Goal: Task Accomplishment & Management: Manage account settings

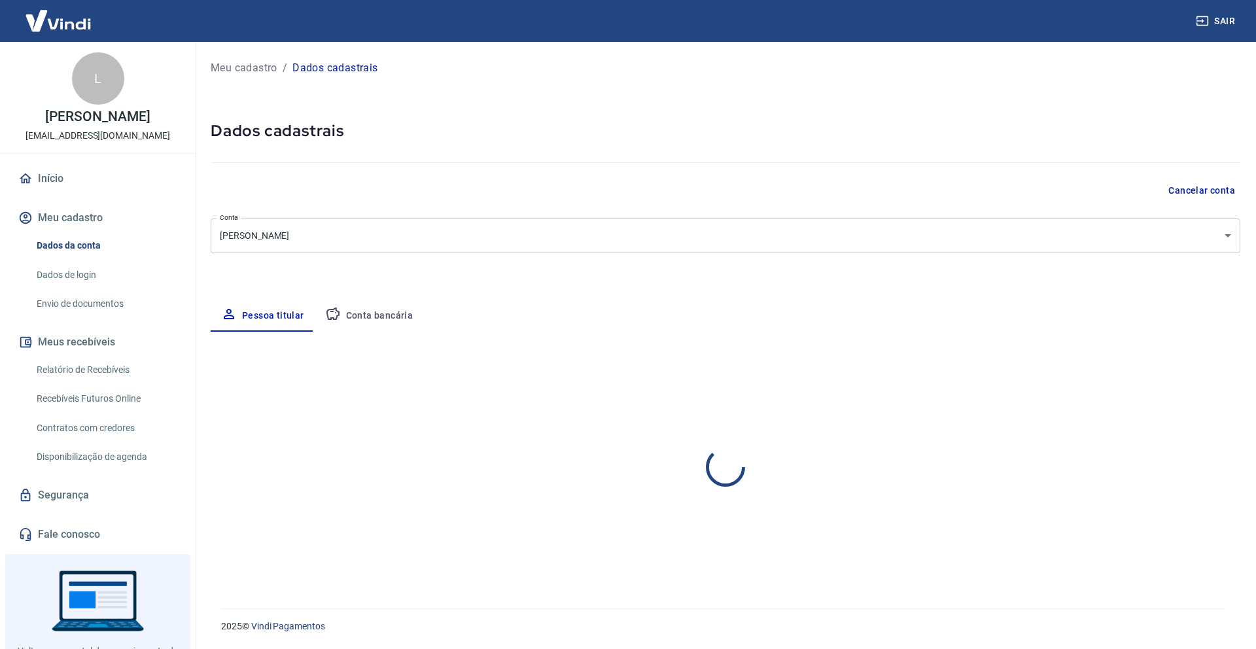
select select "GO"
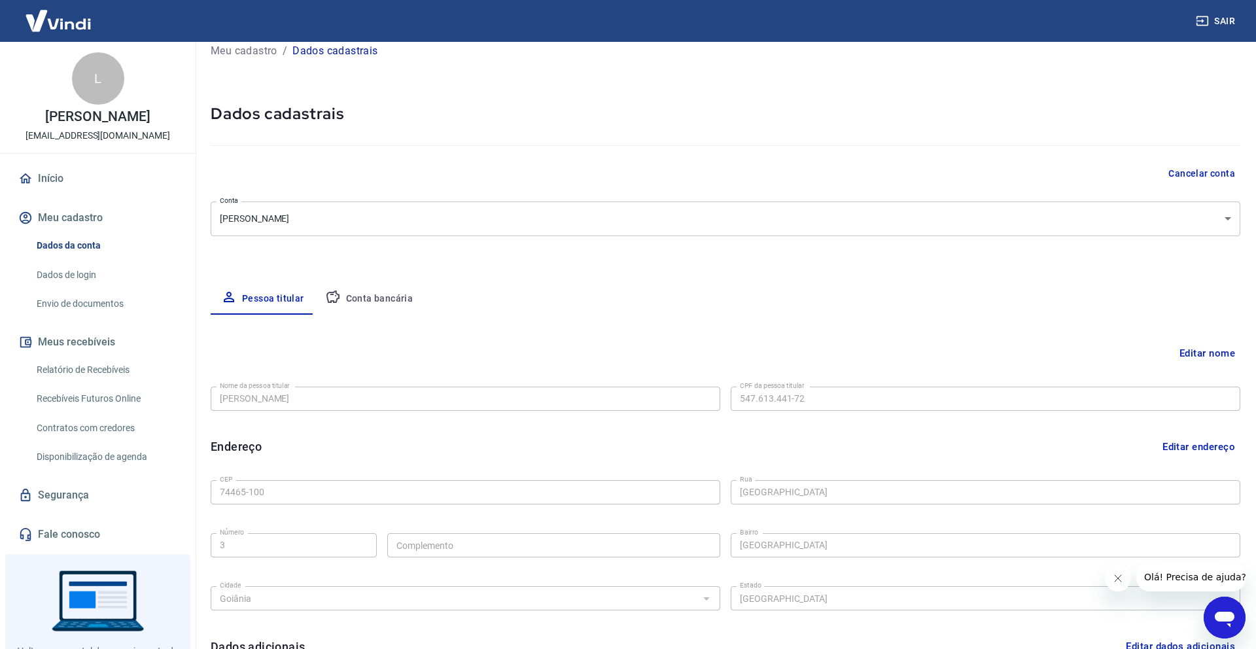
scroll to position [18, 0]
click at [1192, 347] on button "Editar nome" at bounding box center [1207, 352] width 66 height 25
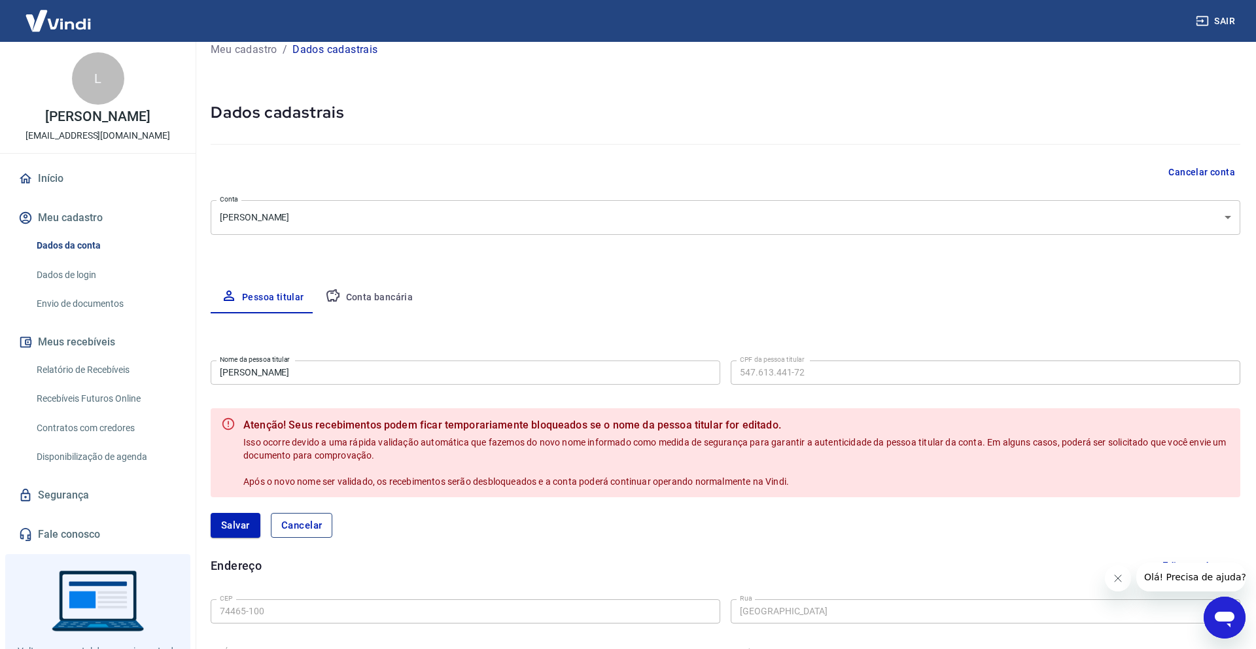
click at [299, 520] on button "Cancelar" at bounding box center [302, 525] width 62 height 25
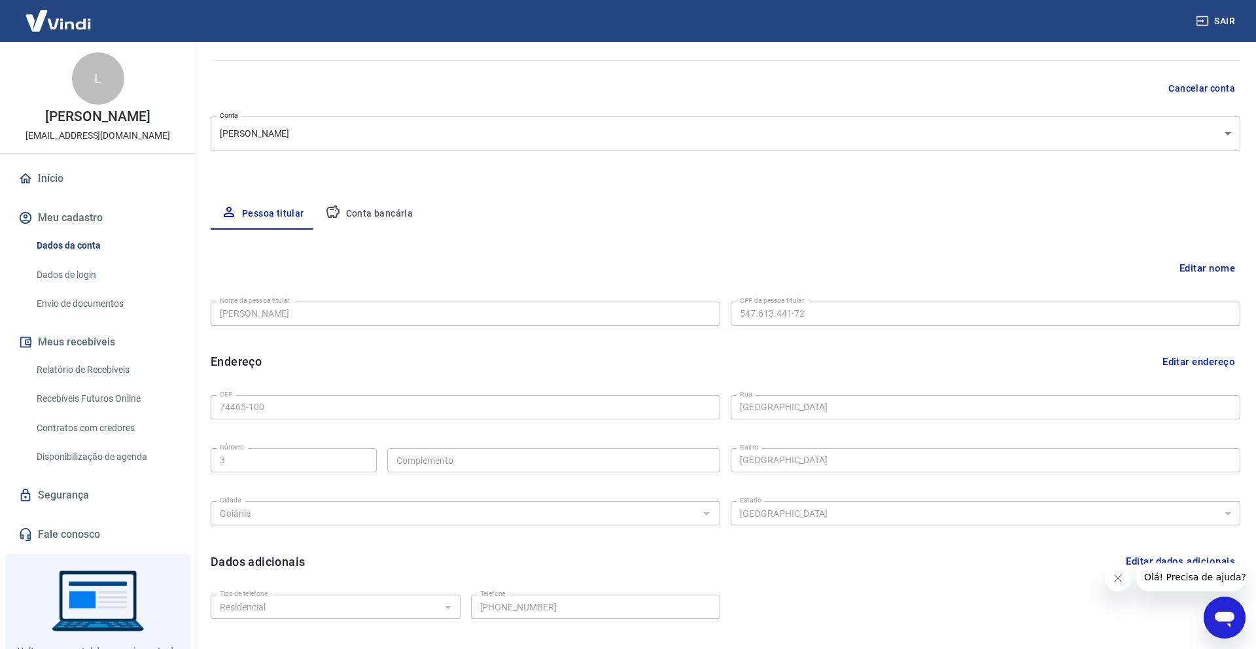
scroll to position [0, 0]
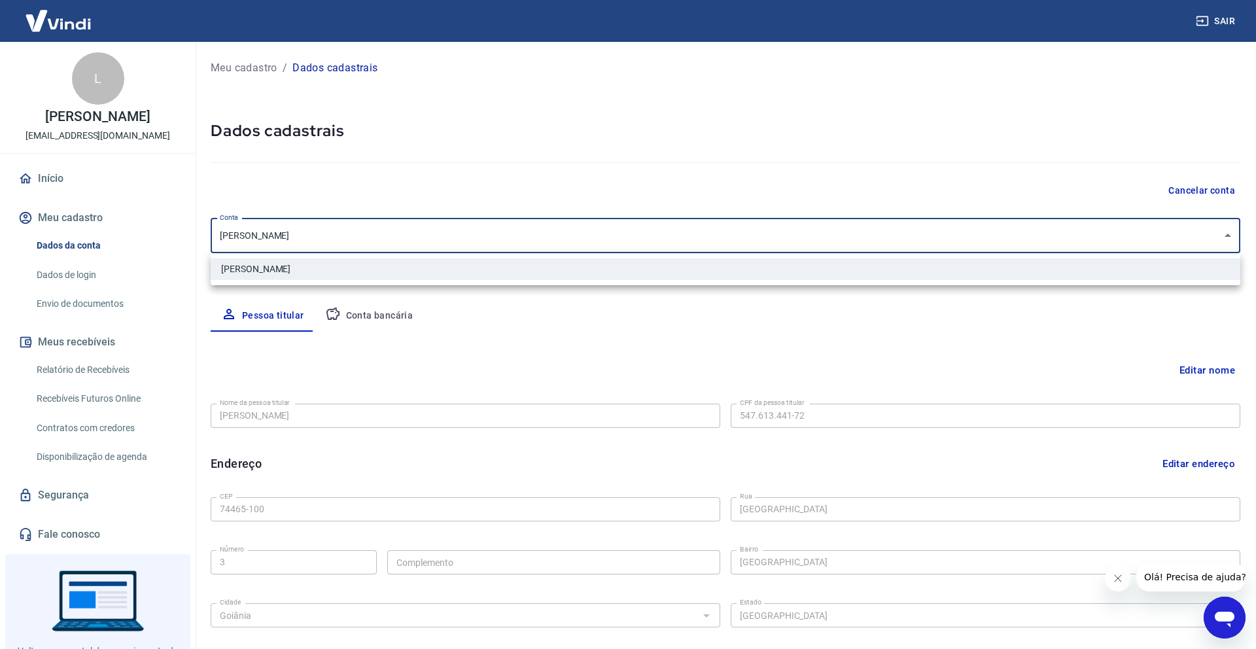
click at [319, 241] on body "Sair L Layanne Nunes [EMAIL_ADDRESS][DOMAIN_NAME] Início Meu cadastro Dados da …" at bounding box center [628, 324] width 1256 height 649
click at [320, 238] on div at bounding box center [628, 324] width 1256 height 649
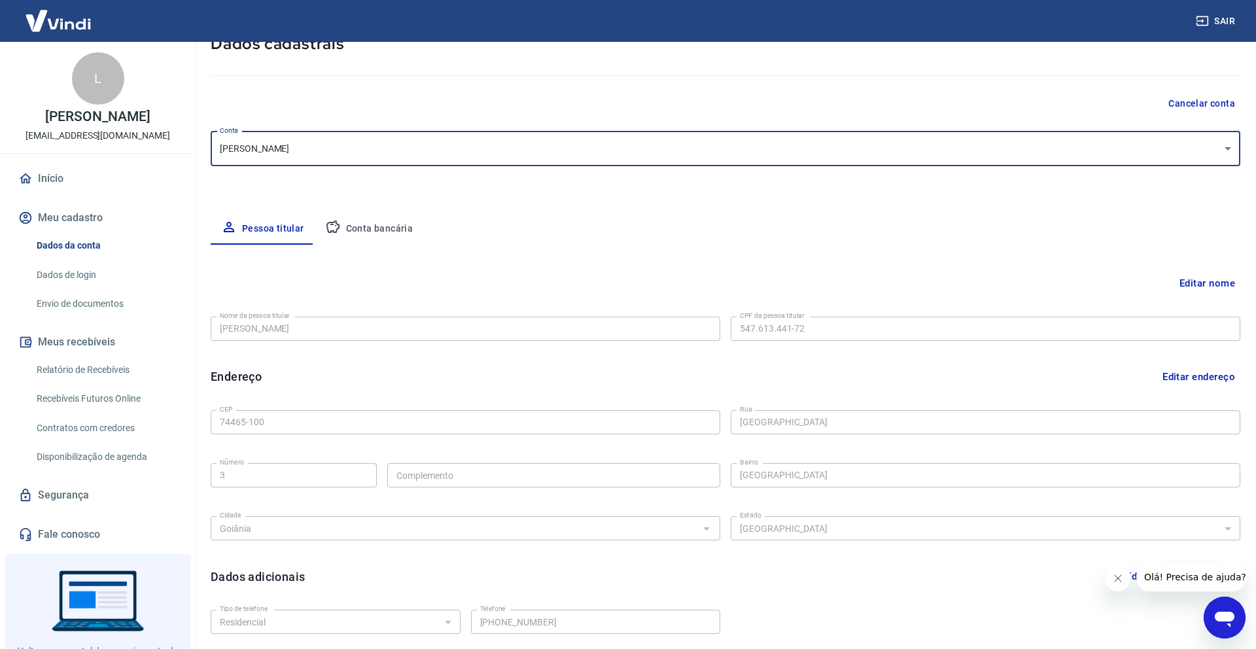
scroll to position [188, 0]
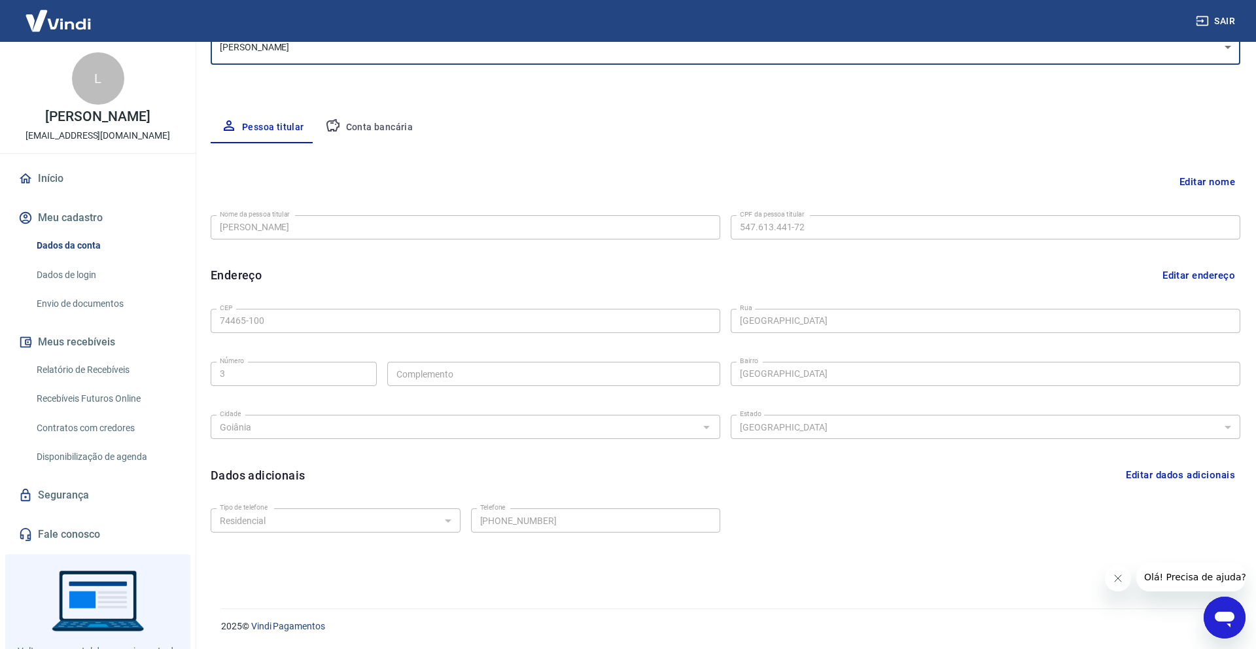
click at [121, 310] on link "Envio de documentos" at bounding box center [105, 303] width 149 height 27
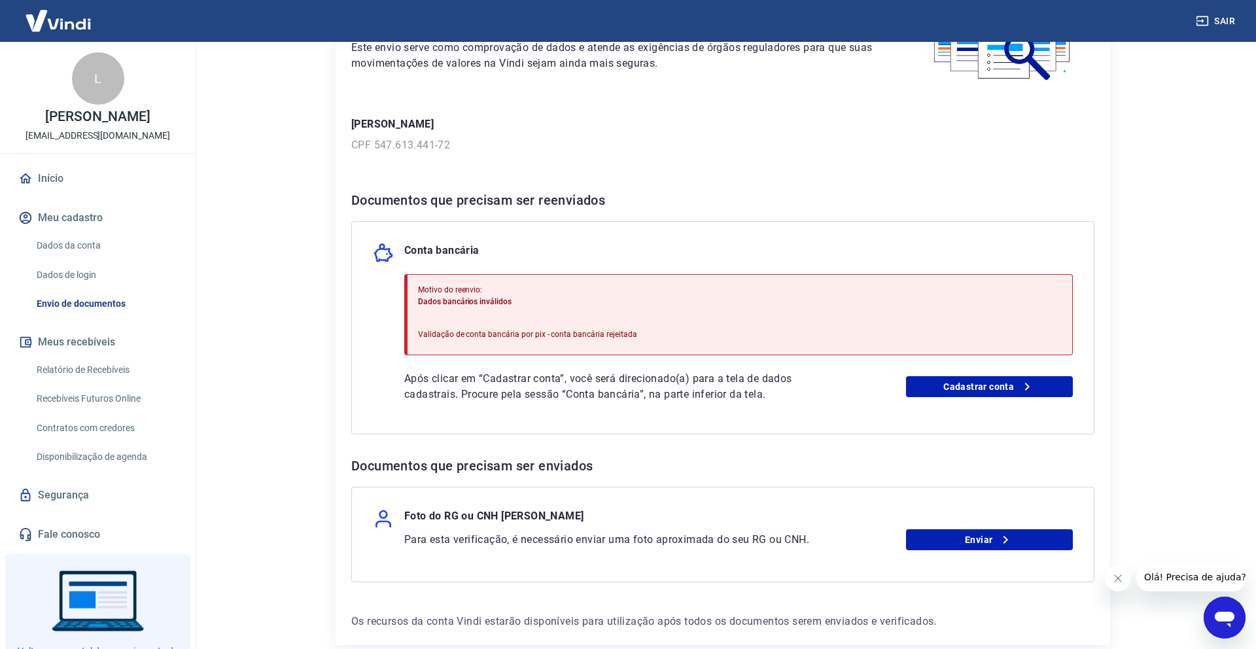
scroll to position [138, 0]
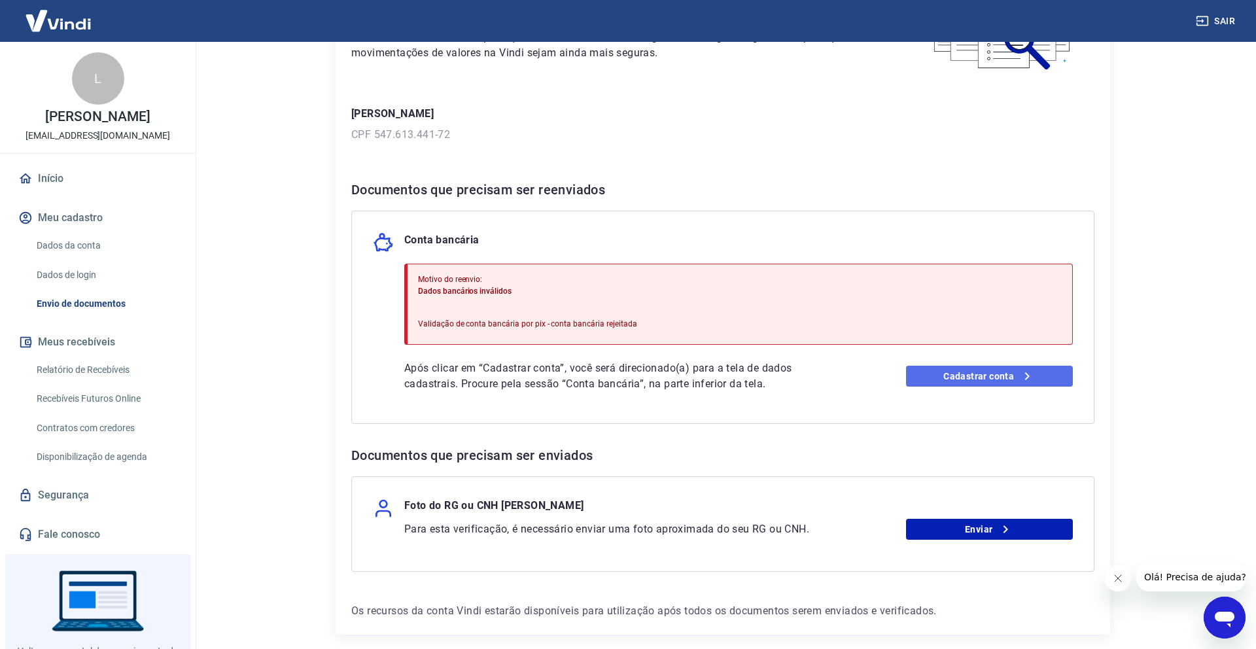
click at [946, 385] on link "Cadastrar conta" at bounding box center [989, 376] width 167 height 21
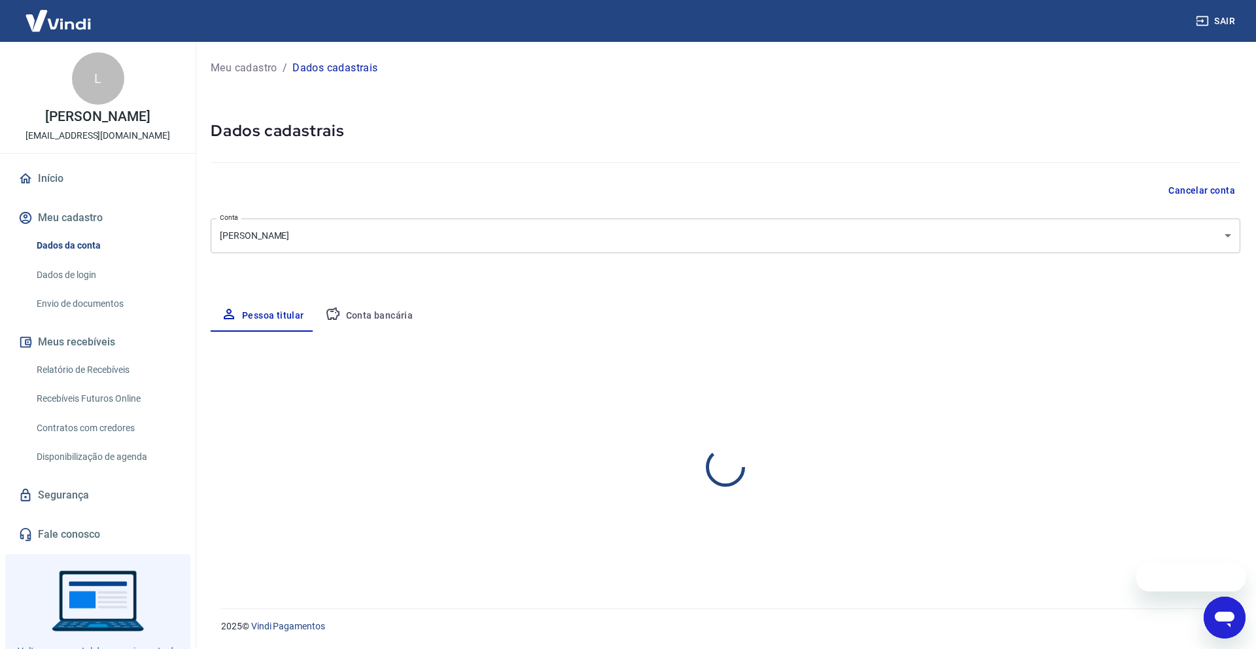
select select "GO"
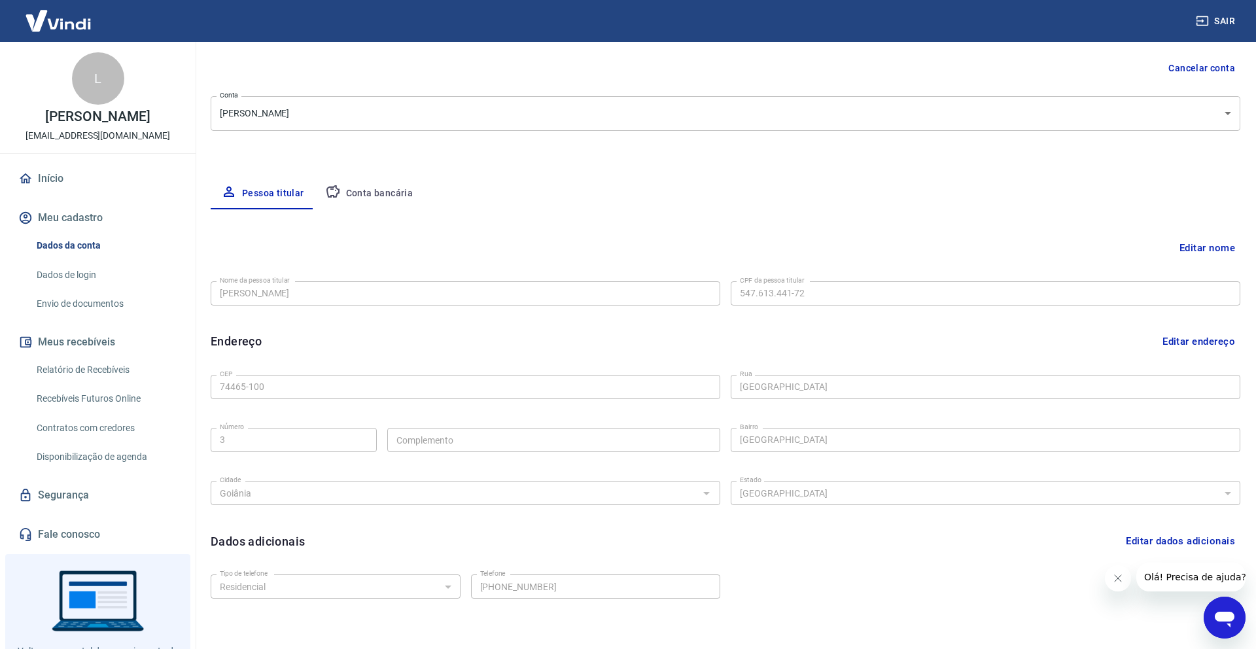
scroll to position [78, 0]
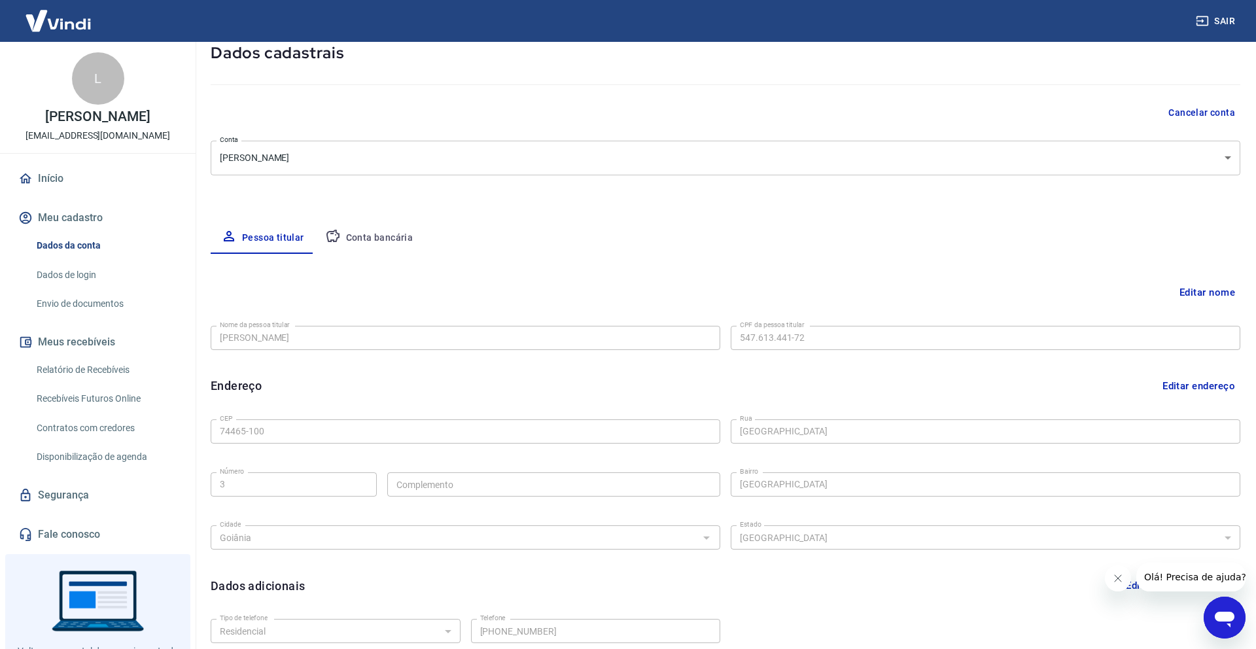
click at [377, 243] on button "Conta bancária" at bounding box center [369, 237] width 109 height 31
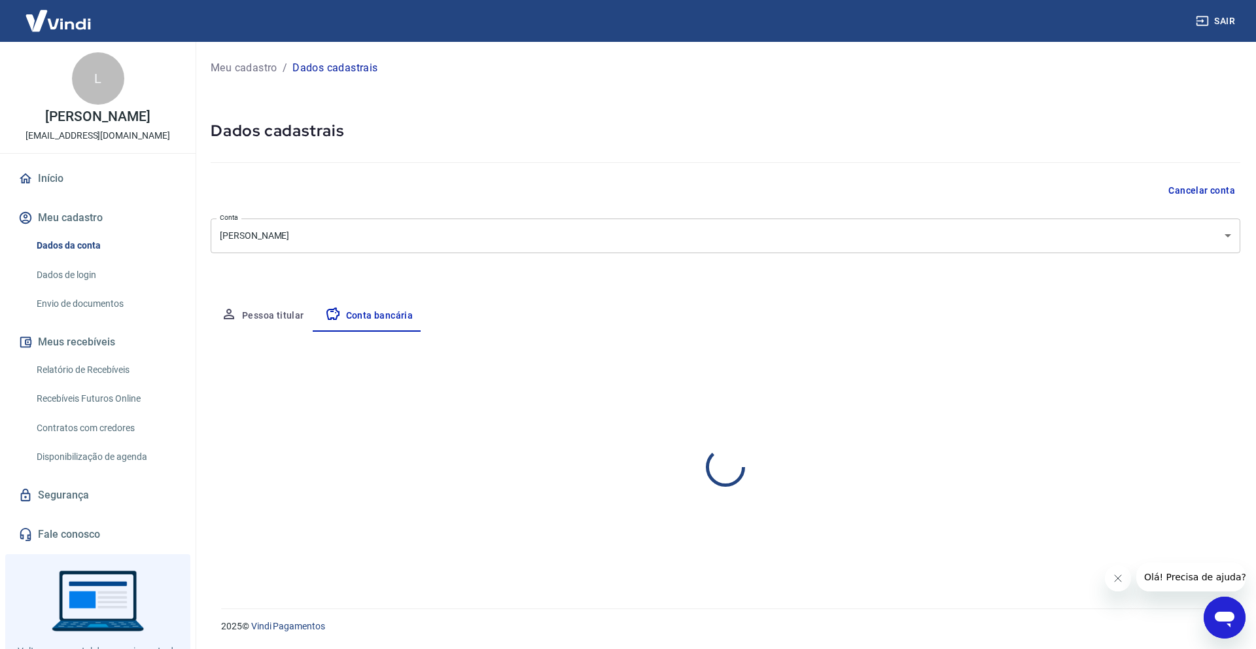
scroll to position [0, 0]
select select "1"
click at [315, 300] on button "Conta bancária" at bounding box center [369, 315] width 109 height 31
click at [455, 314] on div "Pessoa titular Conta bancária" at bounding box center [726, 315] width 1030 height 31
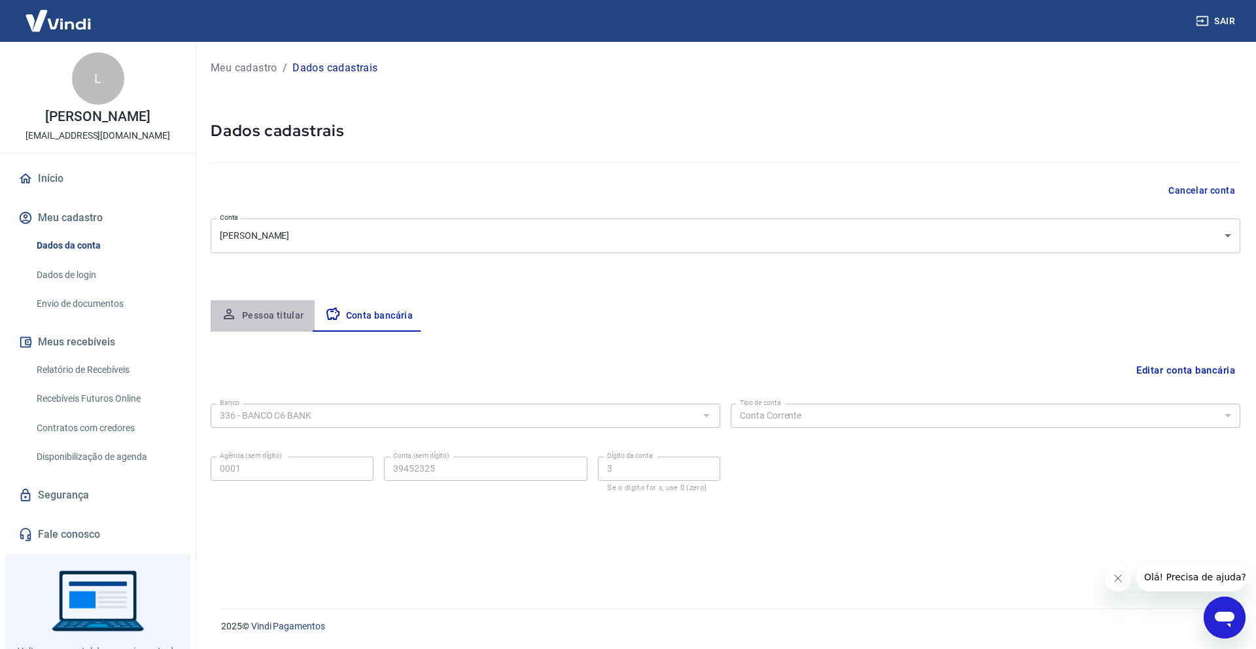
click at [275, 305] on button "Pessoa titular" at bounding box center [263, 315] width 104 height 31
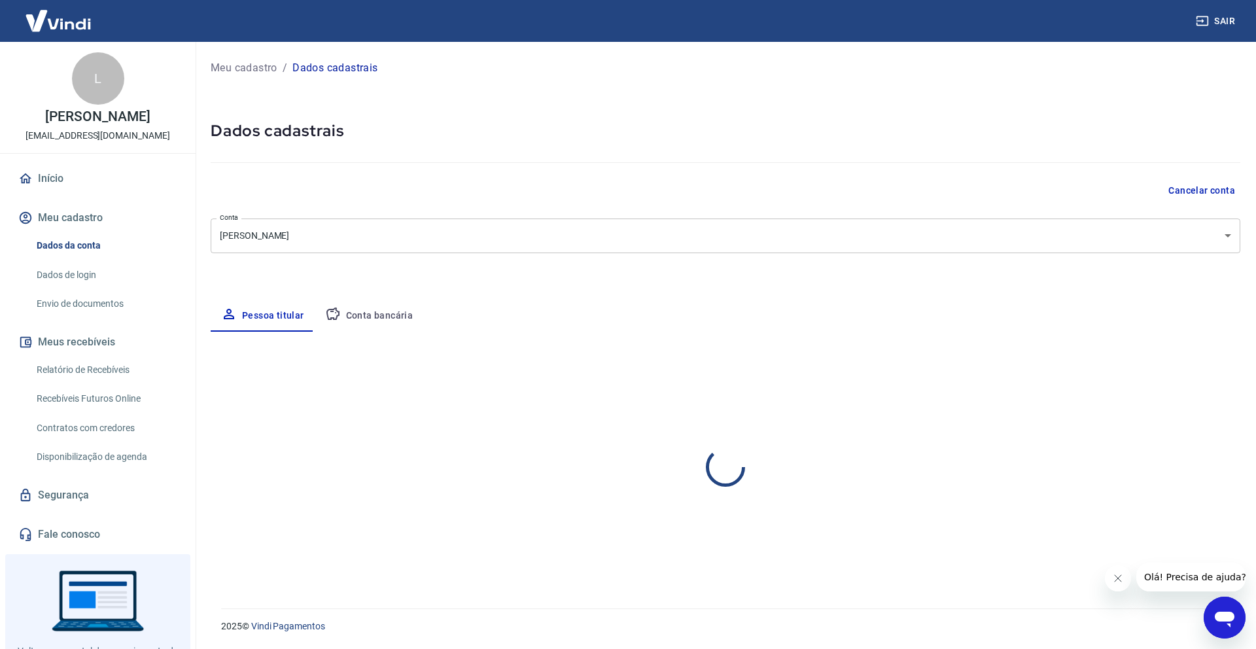
click at [353, 313] on button "Conta bancária" at bounding box center [369, 315] width 109 height 31
click at [272, 313] on button "Pessoa titular" at bounding box center [263, 315] width 104 height 31
select select "GO"
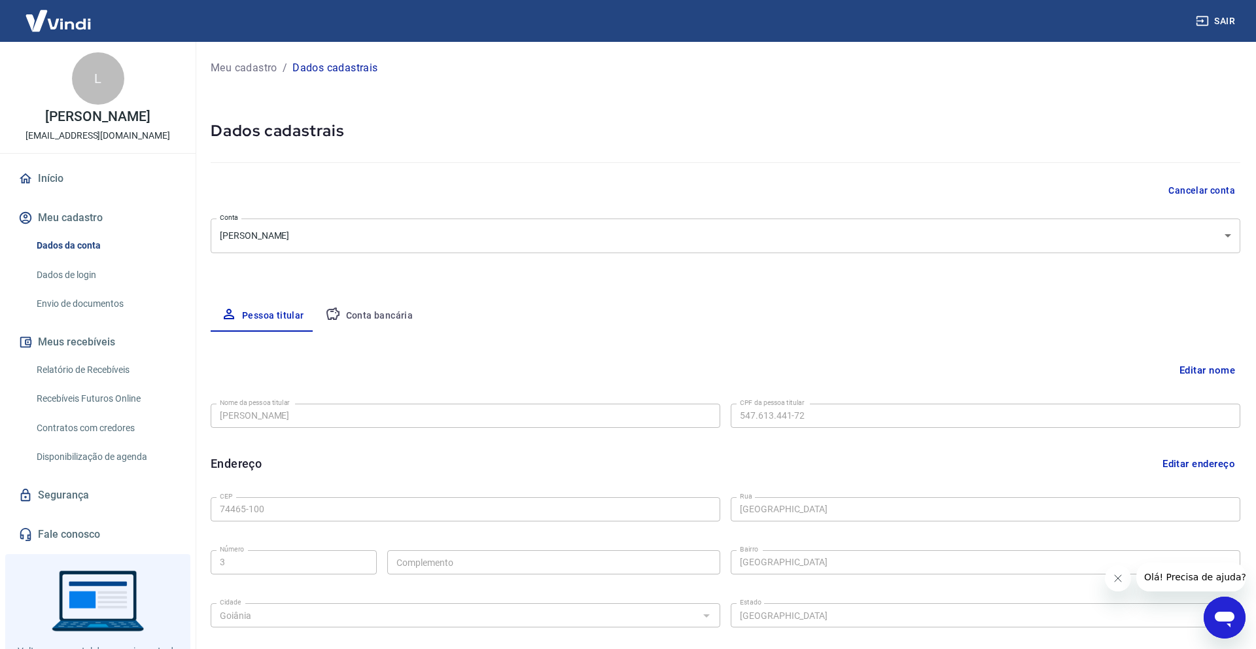
click at [360, 313] on button "Conta bancária" at bounding box center [369, 315] width 109 height 31
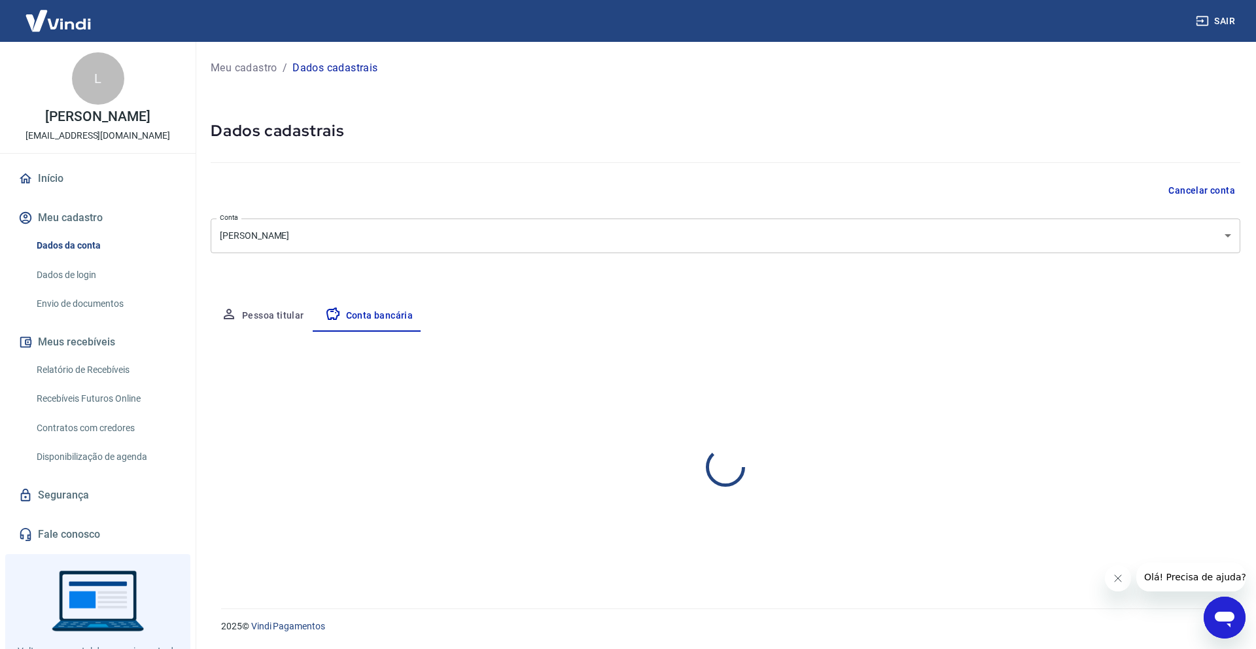
click at [302, 313] on button "Pessoa titular" at bounding box center [263, 315] width 104 height 31
select select "GO"
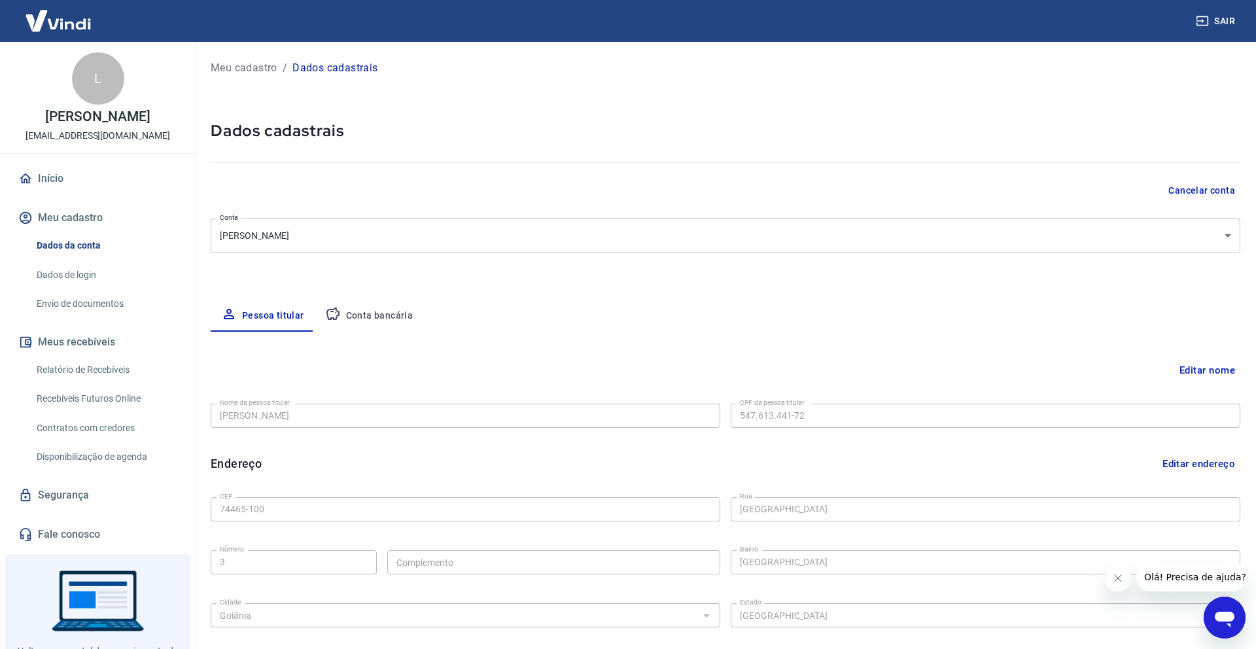
click at [358, 313] on button "Conta bancária" at bounding box center [369, 315] width 109 height 31
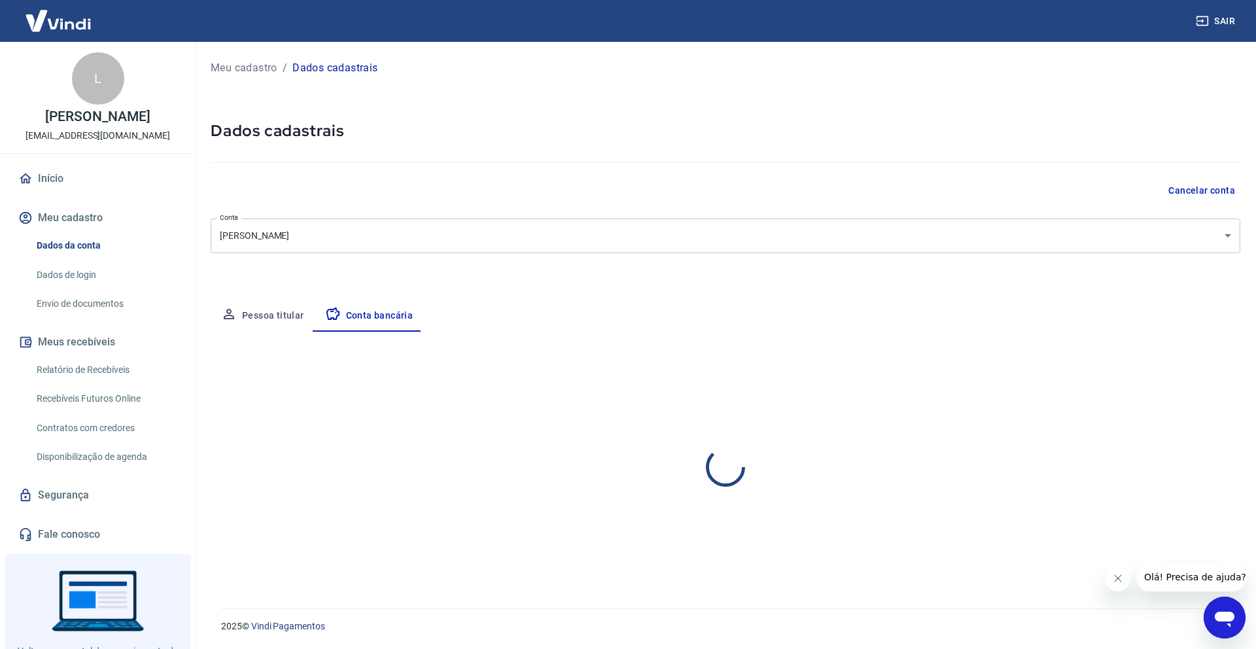
select select "1"
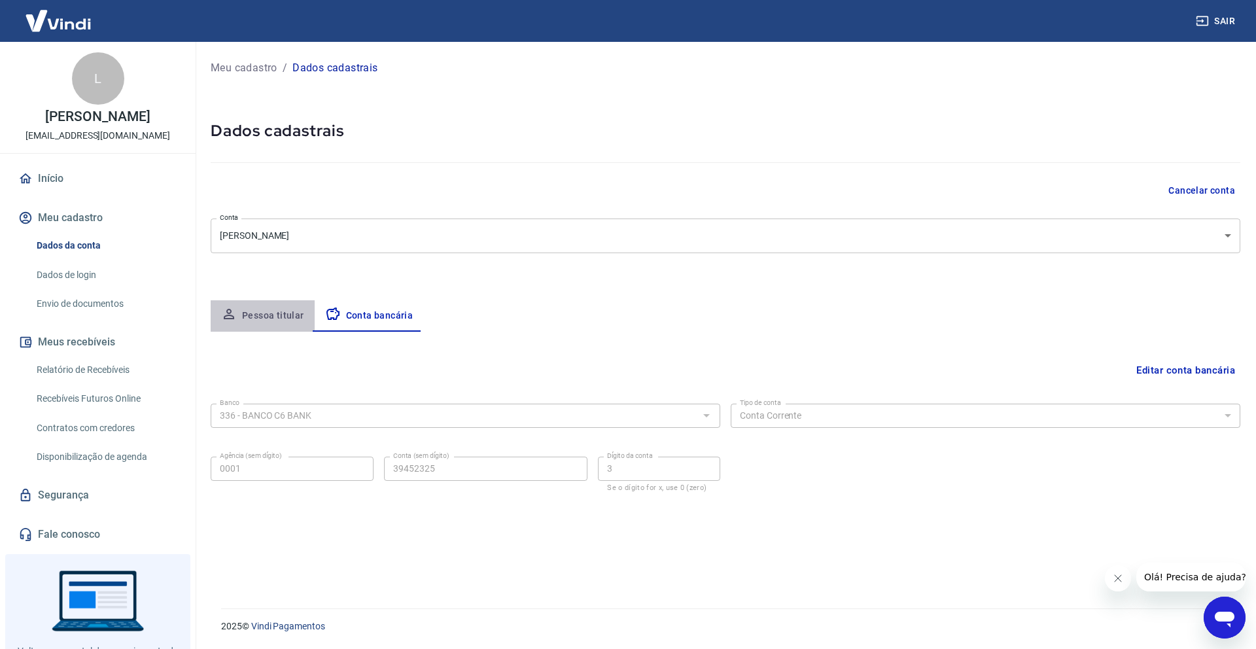
click at [277, 313] on button "Pessoa titular" at bounding box center [263, 315] width 104 height 31
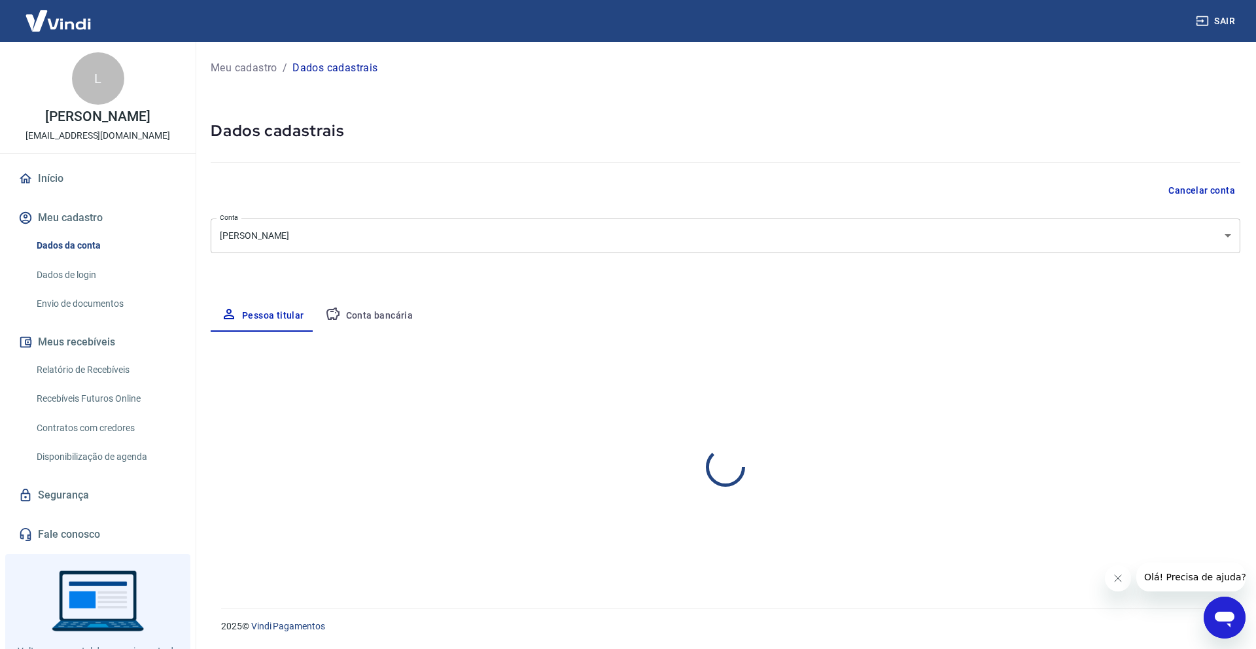
select select "GO"
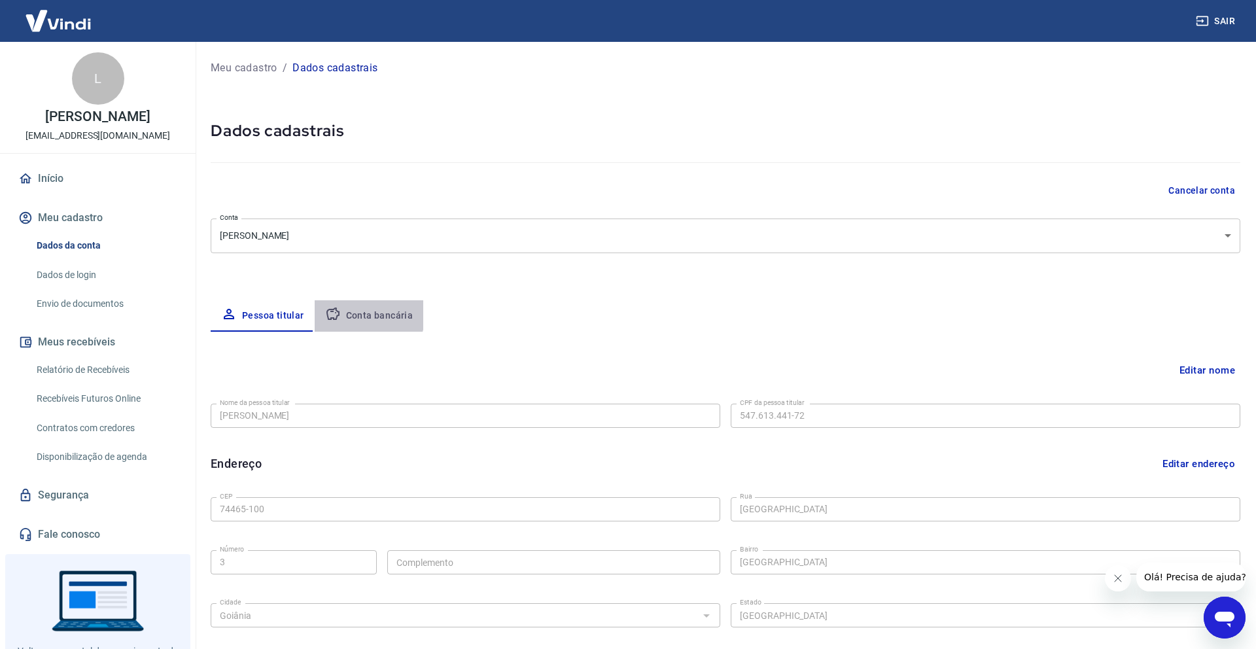
click at [355, 313] on button "Conta bancária" at bounding box center [369, 315] width 109 height 31
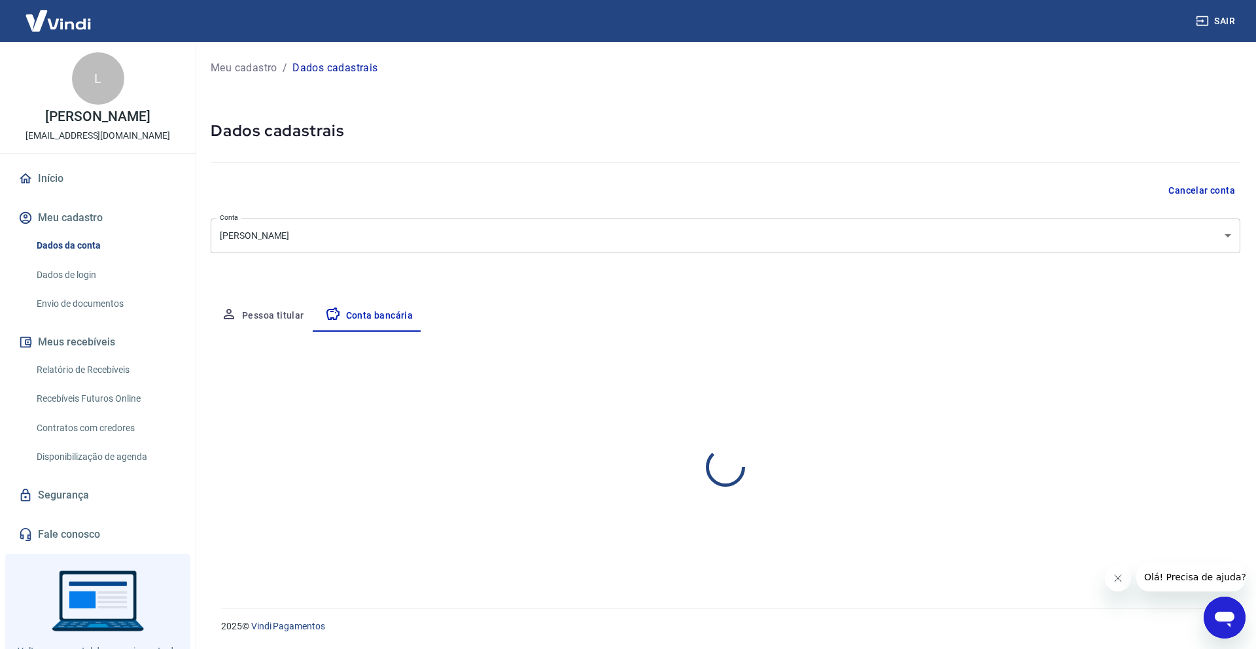
click at [293, 313] on button "Pessoa titular" at bounding box center [263, 315] width 104 height 31
select select "GO"
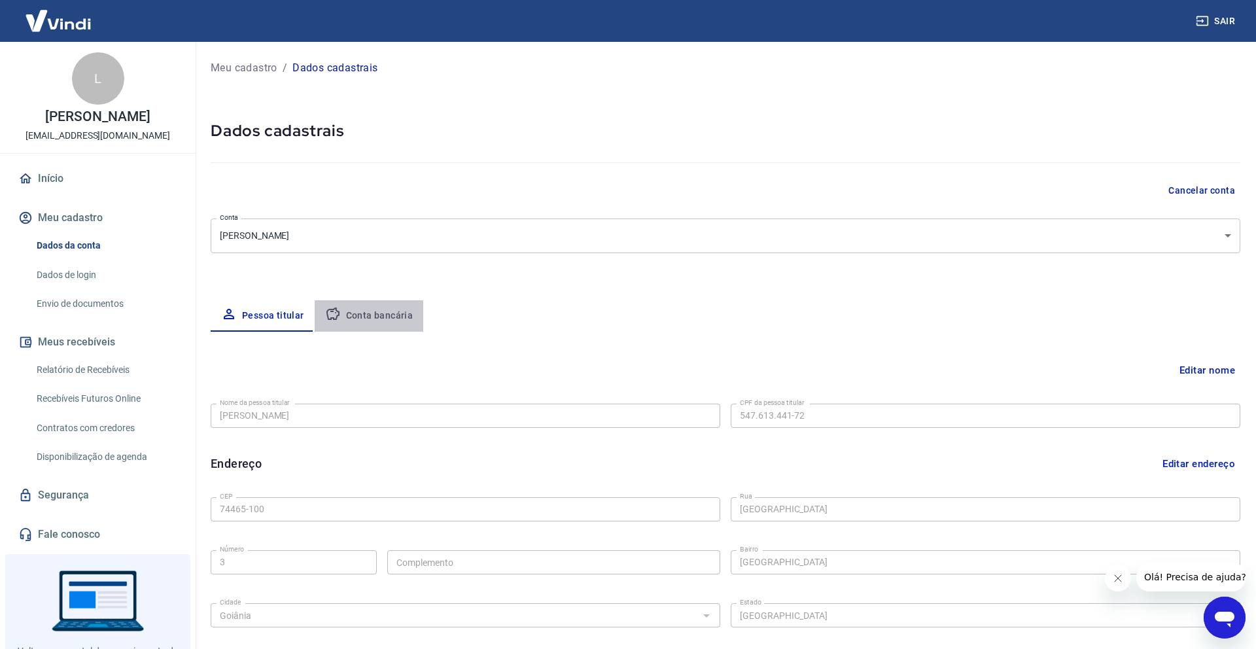
drag, startPoint x: 367, startPoint y: 313, endPoint x: 332, endPoint y: 313, distance: 34.7
click at [367, 313] on button "Conta bancária" at bounding box center [369, 315] width 109 height 31
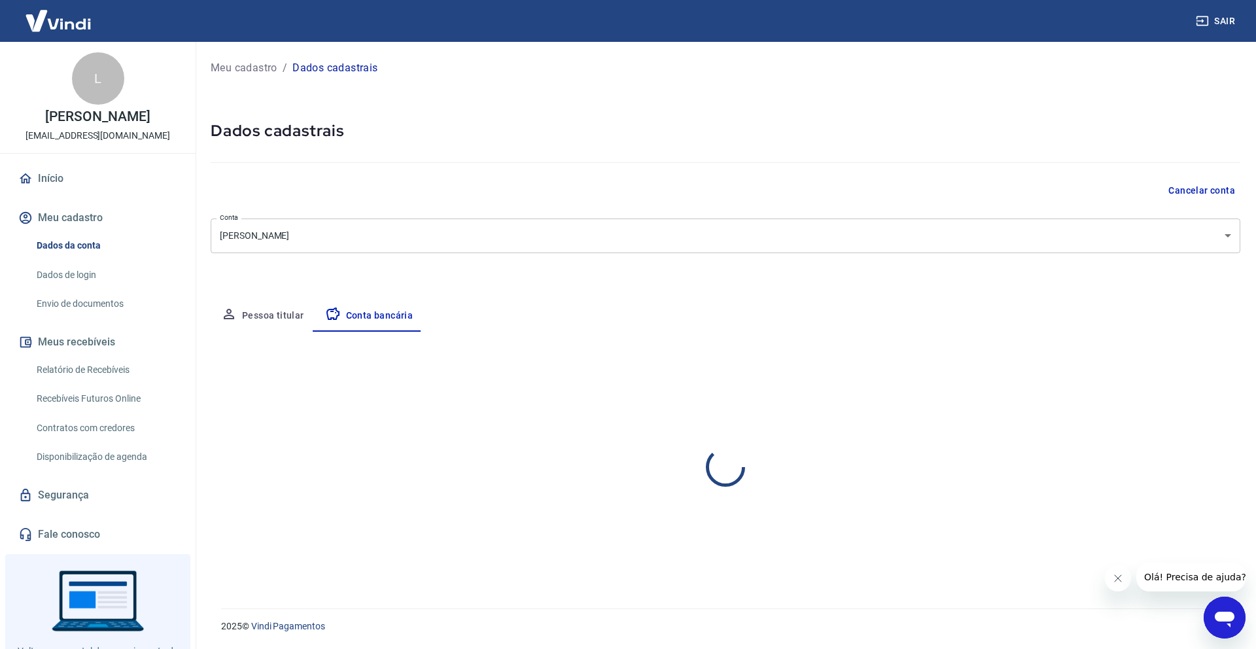
select select "1"
click at [272, 313] on button "Pessoa titular" at bounding box center [263, 315] width 104 height 31
select select "GO"
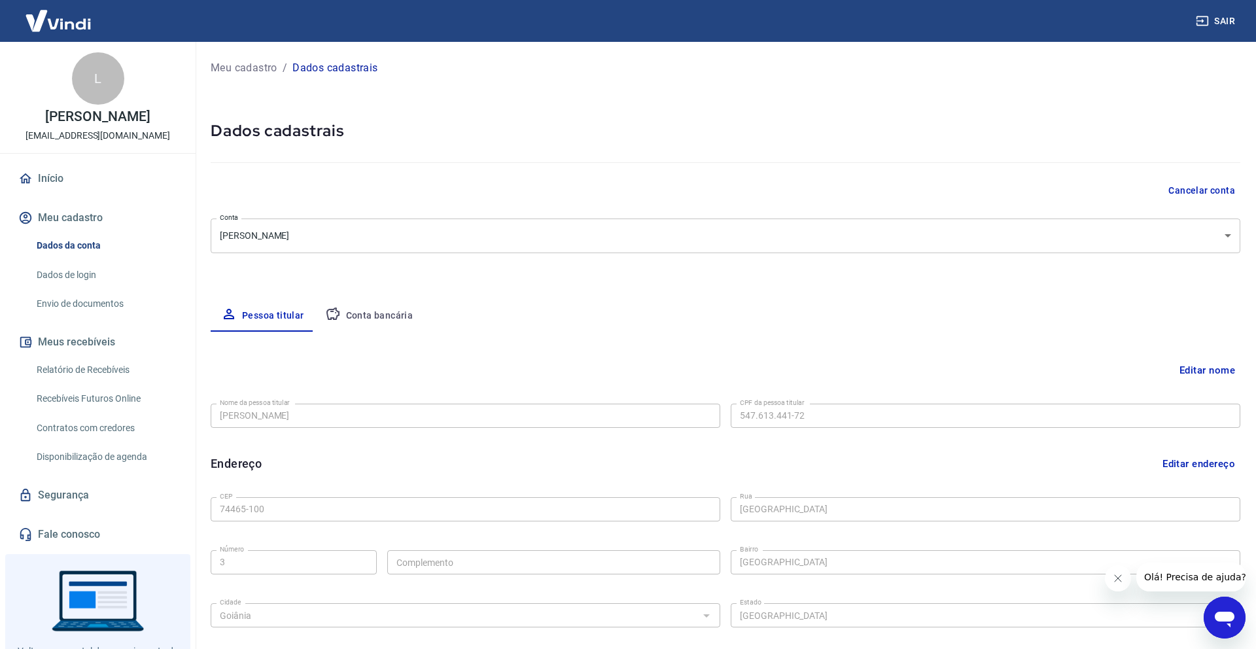
click at [437, 315] on div "Pessoa titular Conta bancária" at bounding box center [726, 315] width 1030 height 31
click at [378, 316] on button "Conta bancária" at bounding box center [369, 315] width 109 height 31
select select "1"
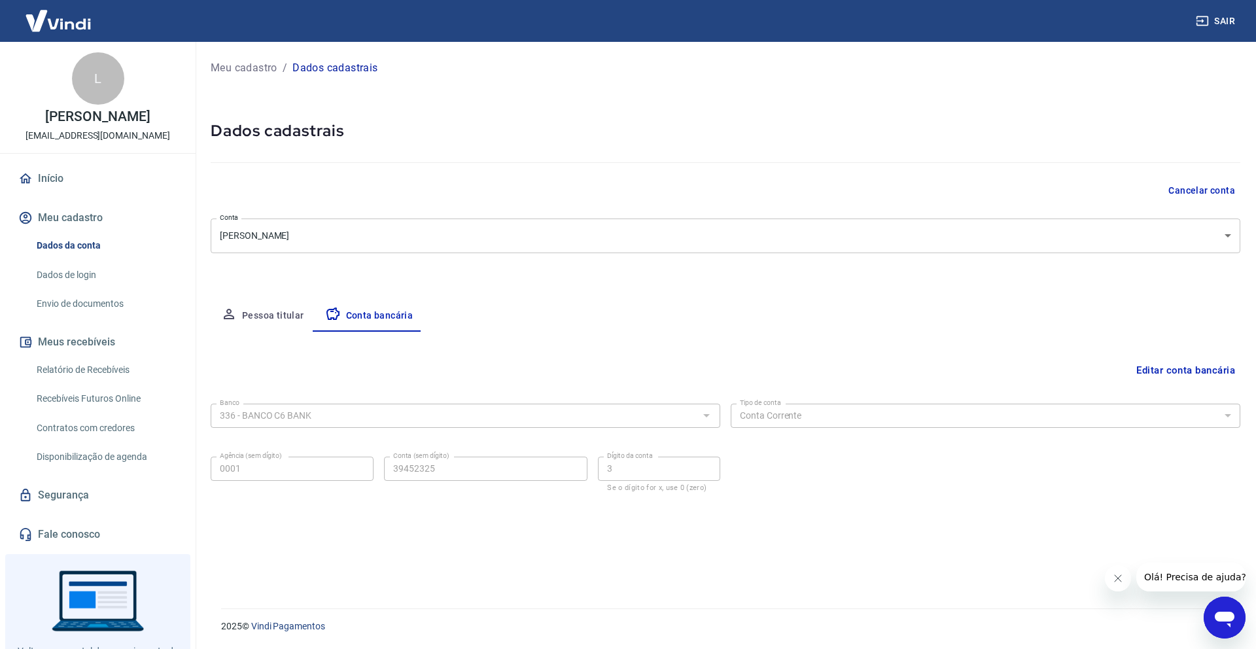
click at [245, 315] on button "Pessoa titular" at bounding box center [263, 315] width 104 height 31
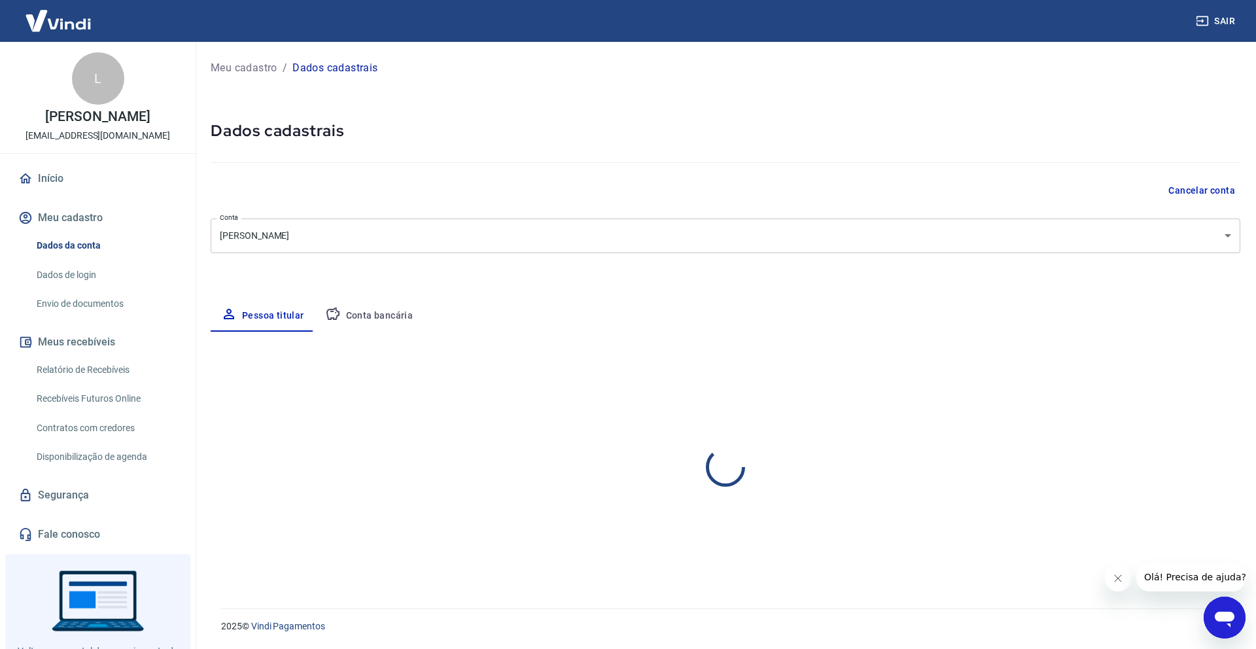
select select "GO"
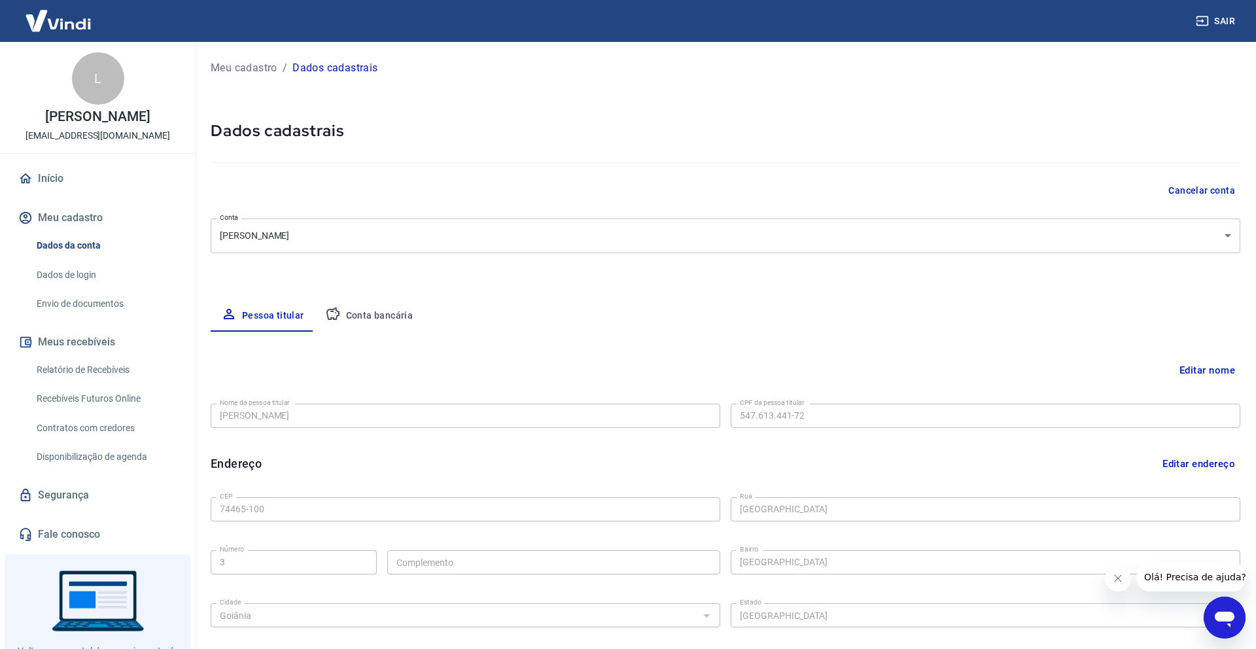
click at [335, 315] on icon "button" at bounding box center [332, 313] width 13 height 12
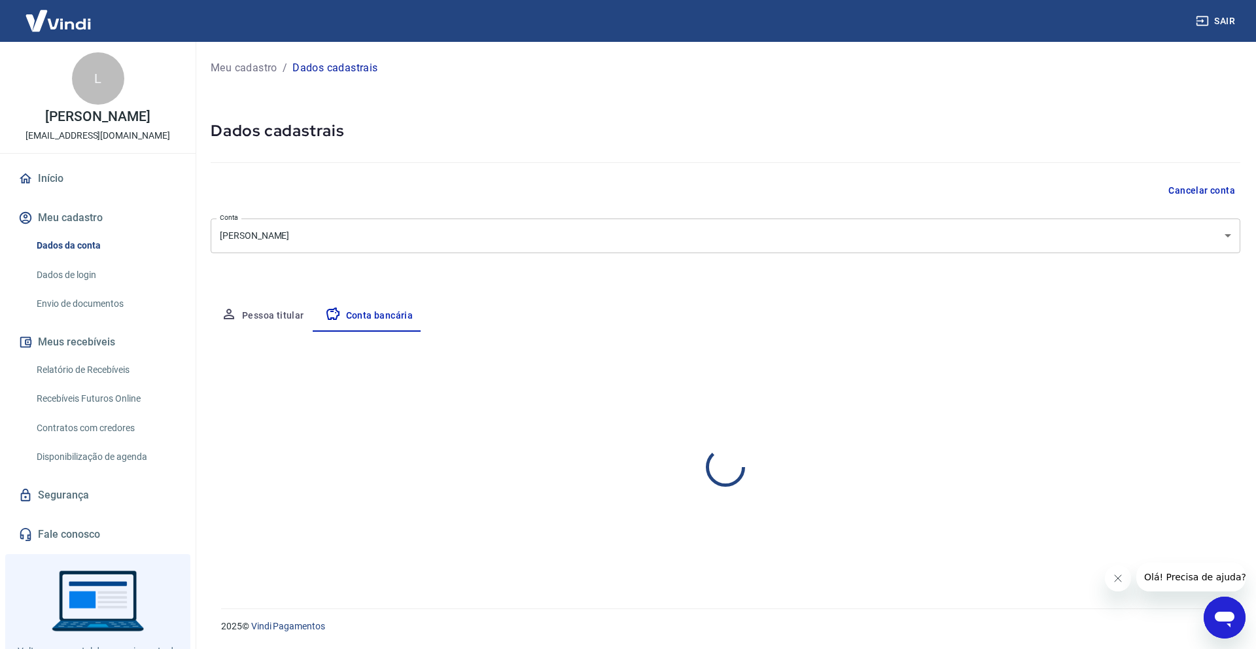
select select "1"
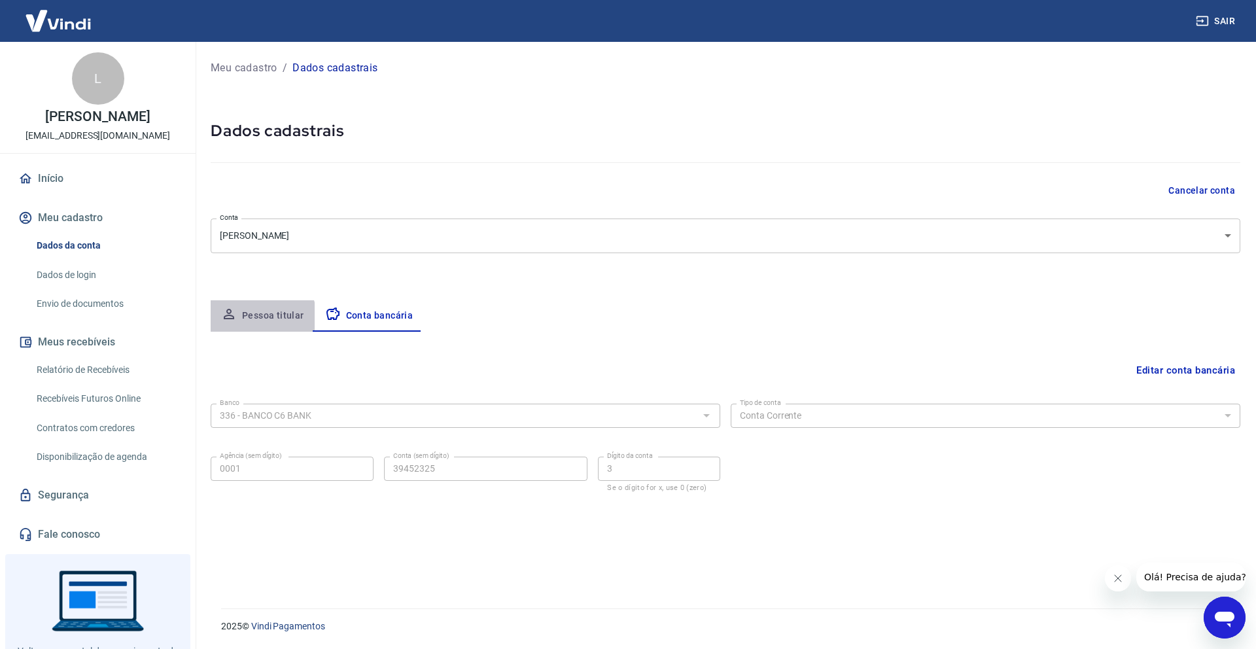
click at [247, 326] on button "Pessoa titular" at bounding box center [263, 315] width 104 height 31
select select "GO"
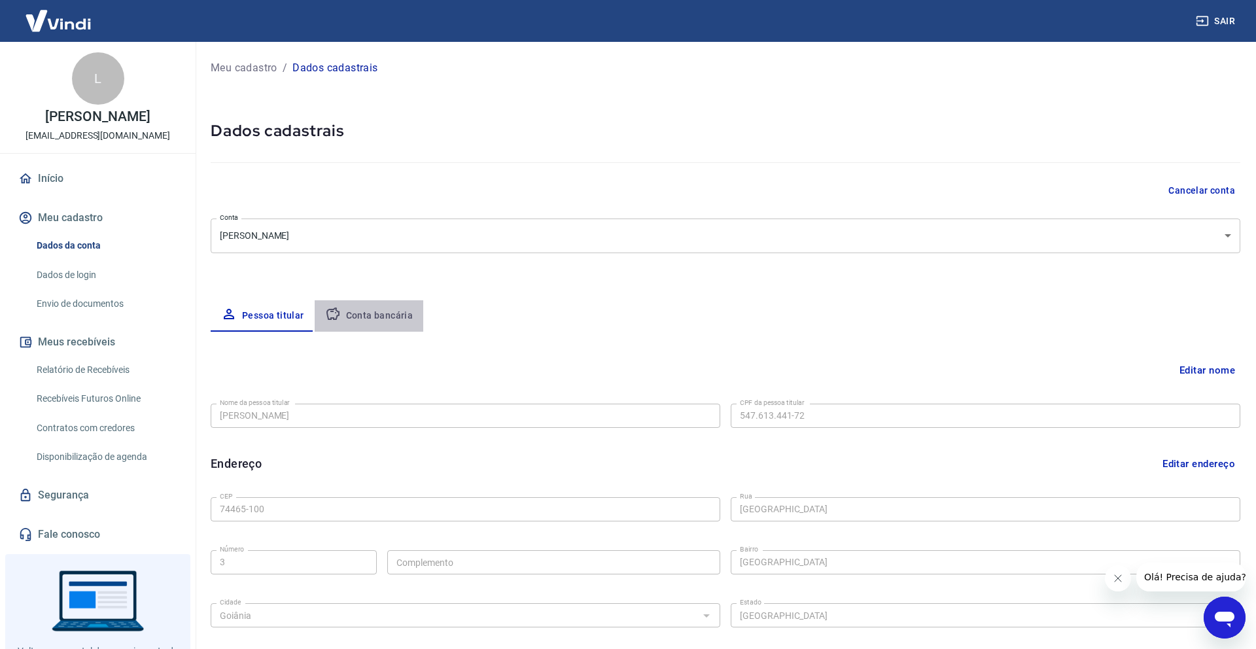
click at [384, 317] on button "Conta bancária" at bounding box center [369, 315] width 109 height 31
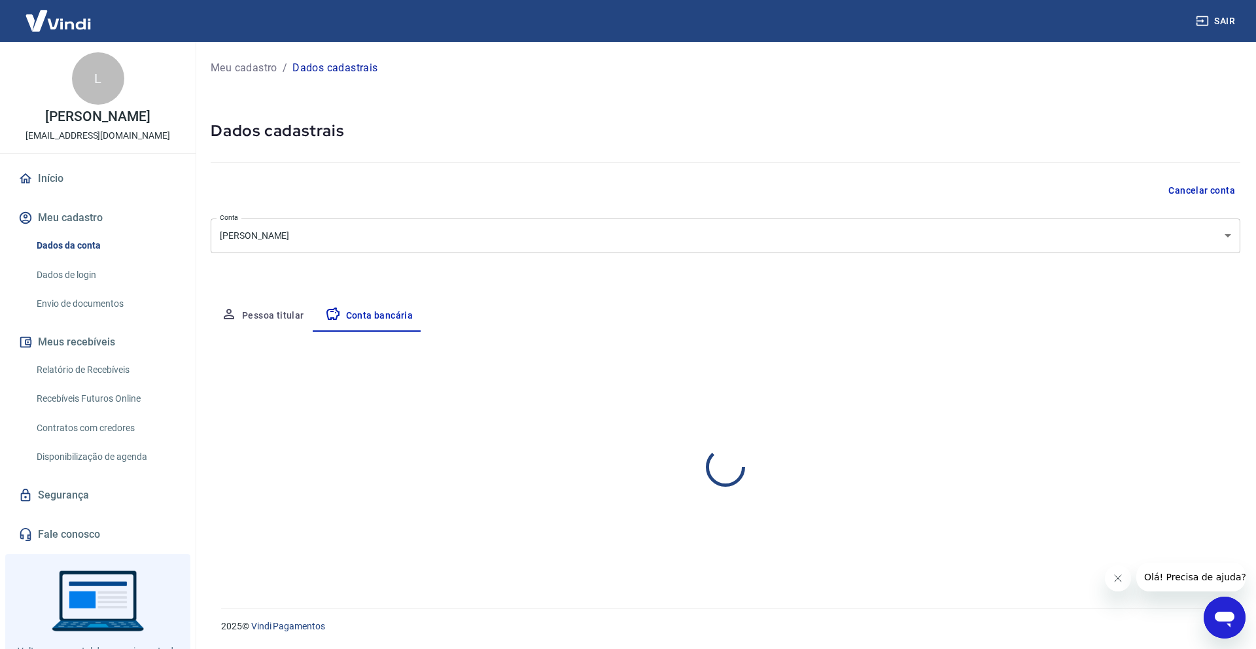
select select "1"
click at [249, 316] on button "Pessoa titular" at bounding box center [263, 315] width 104 height 31
select select "GO"
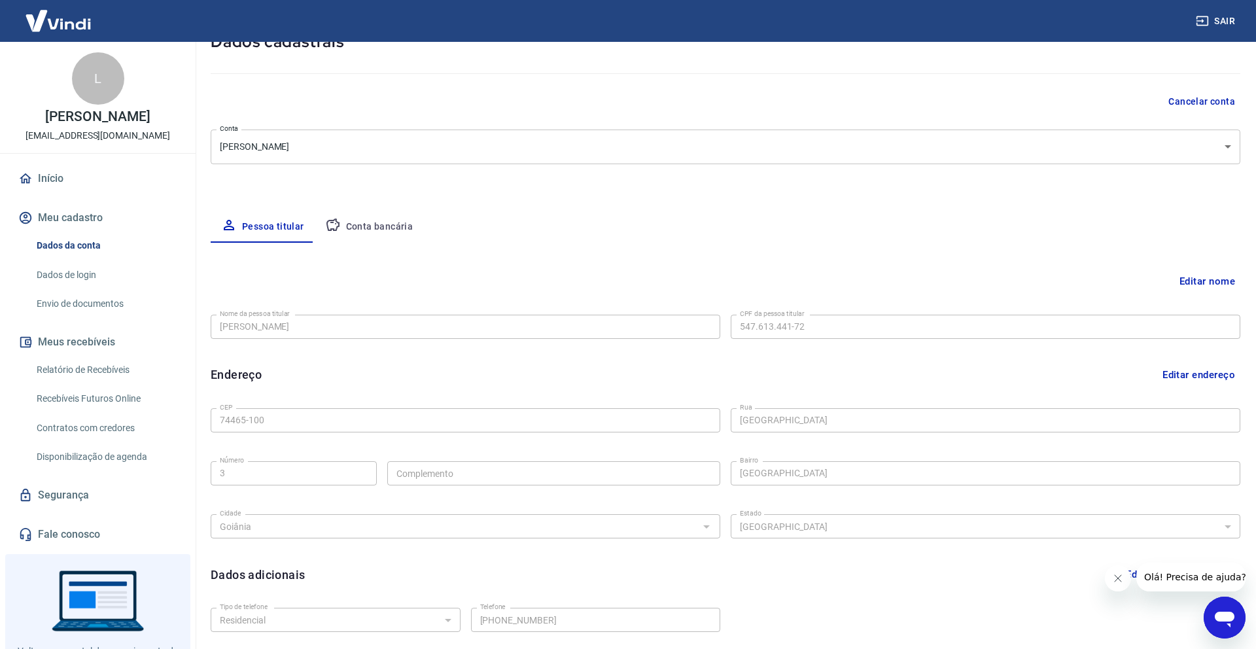
scroll to position [114, 0]
